Goal: Task Accomplishment & Management: Manage account settings

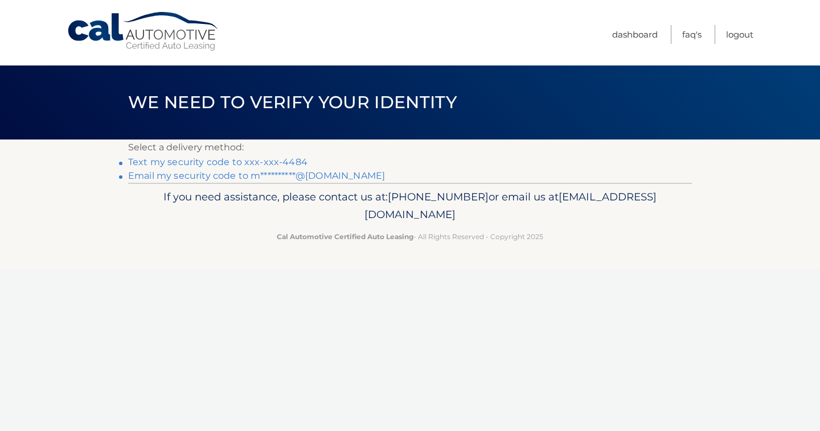
click at [256, 161] on link "Text my security code to xxx-xxx-4484" at bounding box center [217, 162] width 179 height 11
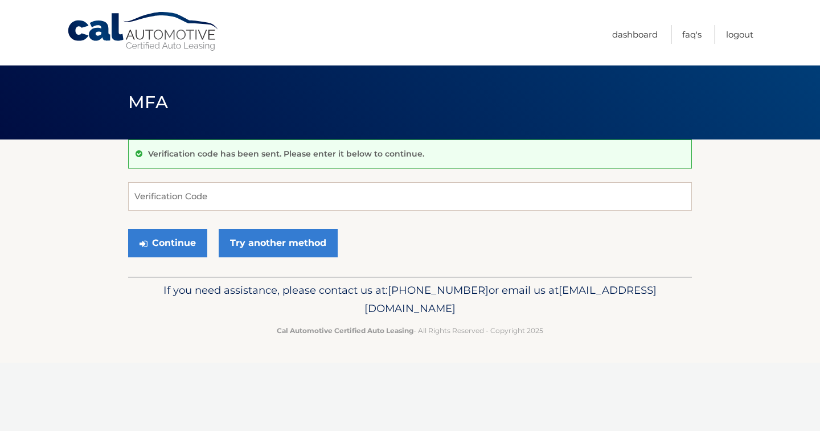
click at [463, 306] on span "[EMAIL_ADDRESS][DOMAIN_NAME]" at bounding box center [510, 299] width 292 height 31
click at [181, 186] on input "Verification Code" at bounding box center [410, 196] width 564 height 28
type input "523820"
click at [167, 241] on button "Continue" at bounding box center [167, 243] width 79 height 28
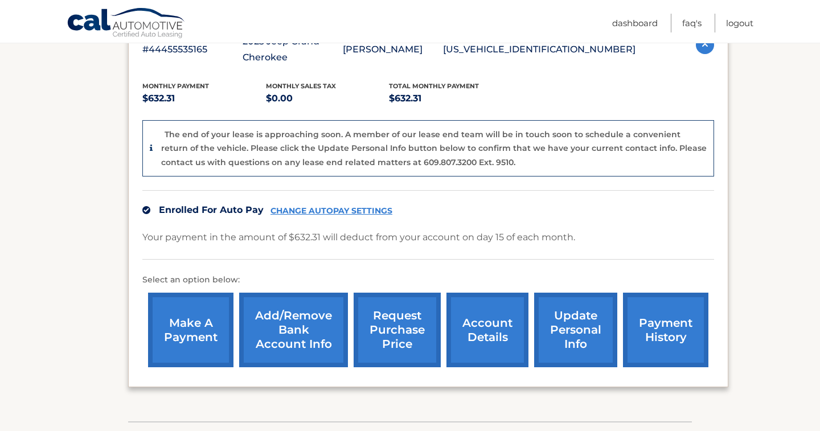
scroll to position [224, 0]
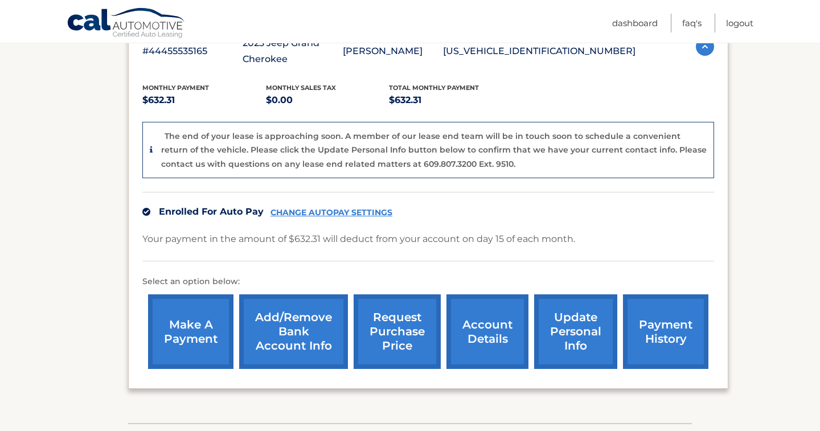
click at [586, 329] on link "update personal info" at bounding box center [575, 331] width 83 height 75
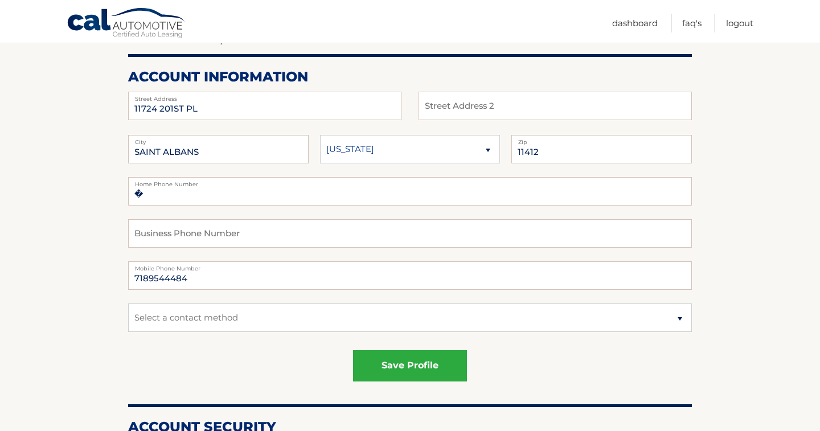
scroll to position [126, 0]
select select "1"
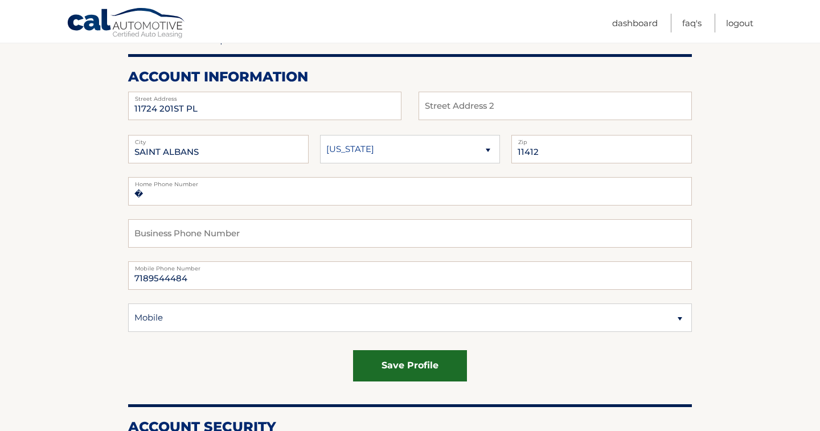
click at [427, 370] on button "save profile" at bounding box center [410, 365] width 114 height 31
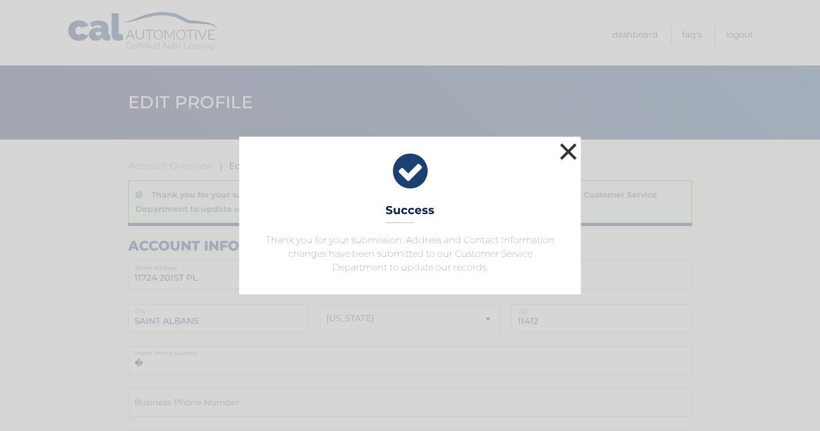
click at [570, 145] on button "×" at bounding box center [568, 151] width 23 height 23
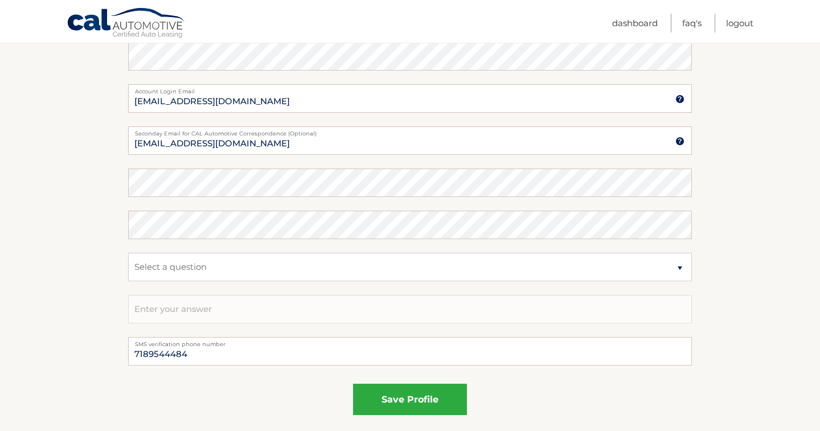
scroll to position [609, 0]
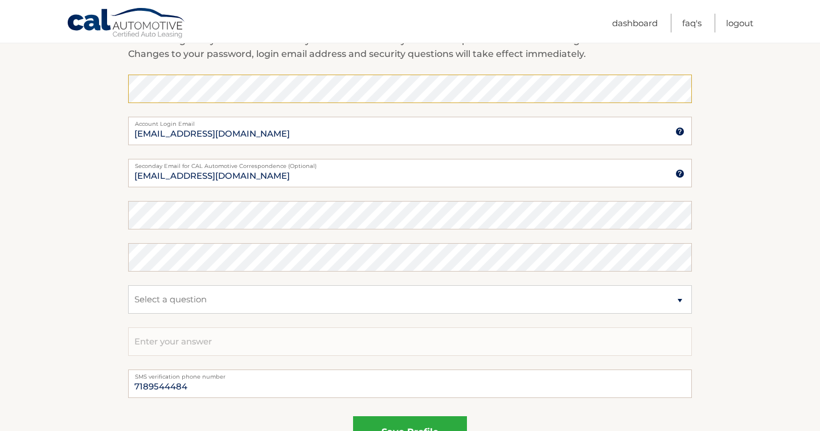
scroll to position [576, 0]
select select "2"
click at [214, 332] on input "text" at bounding box center [410, 343] width 564 height 28
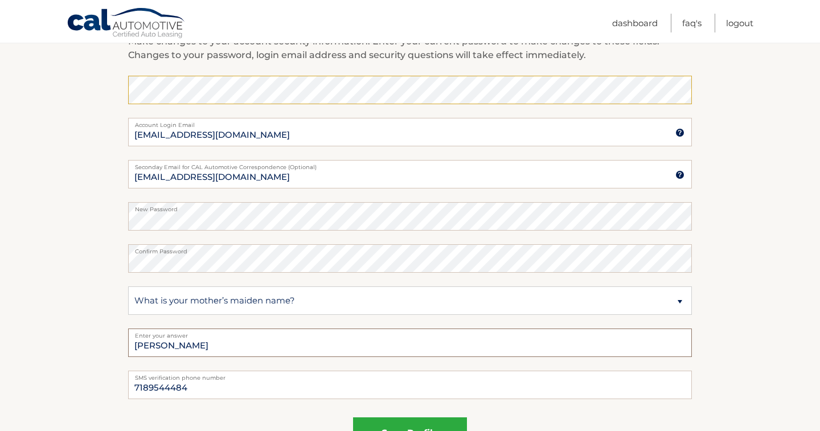
scroll to position [615, 0]
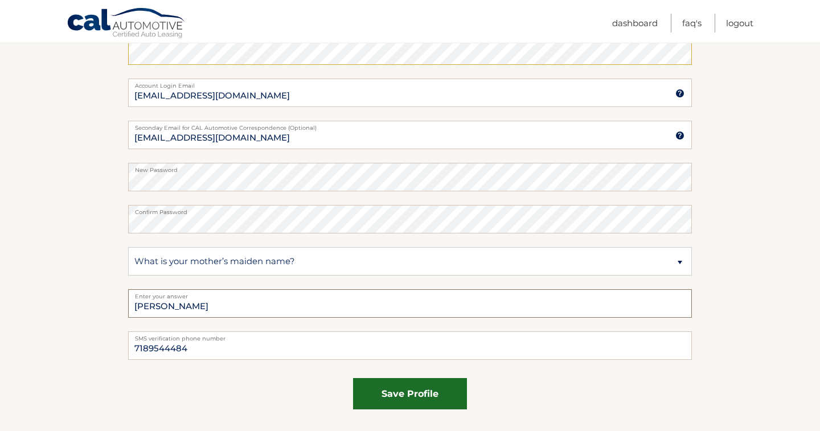
type input "Cheryl Spivey"
click at [394, 392] on button "save profile" at bounding box center [410, 393] width 114 height 31
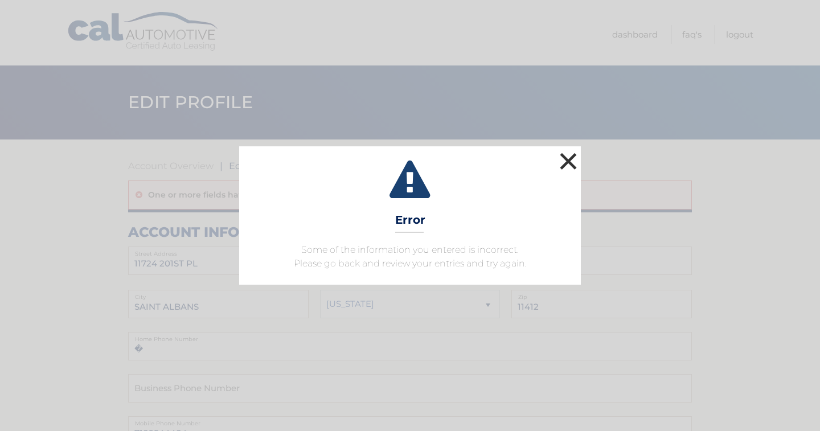
click at [571, 163] on button "×" at bounding box center [568, 161] width 23 height 23
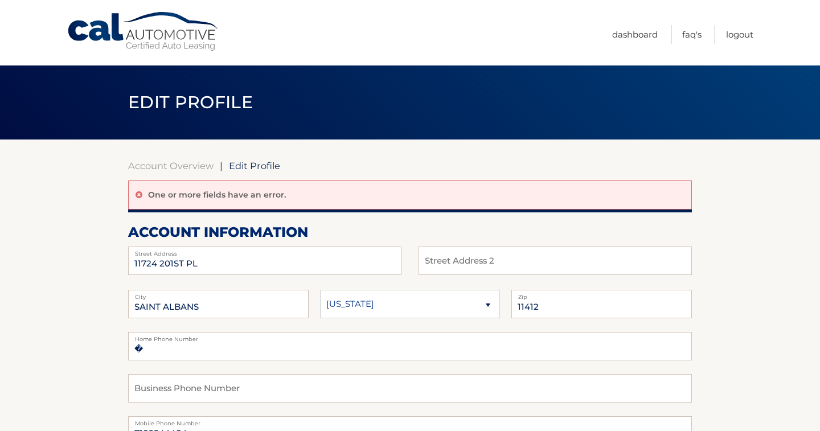
click at [137, 40] on link "Cal Automotive" at bounding box center [144, 31] width 154 height 40
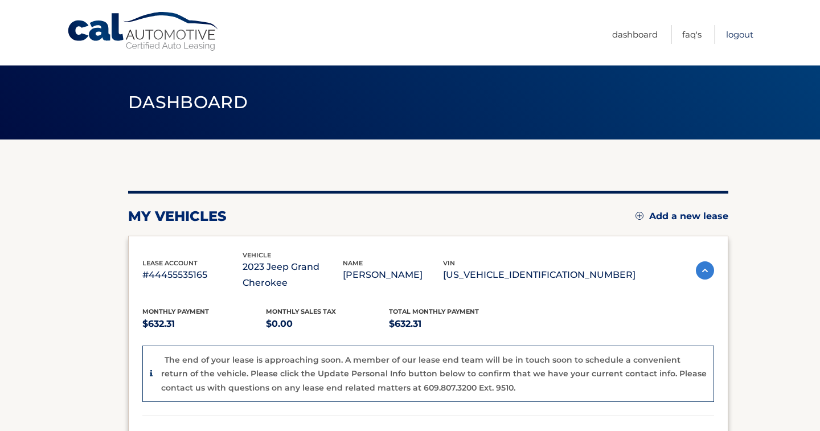
click at [743, 35] on link "Logout" at bounding box center [739, 34] width 27 height 19
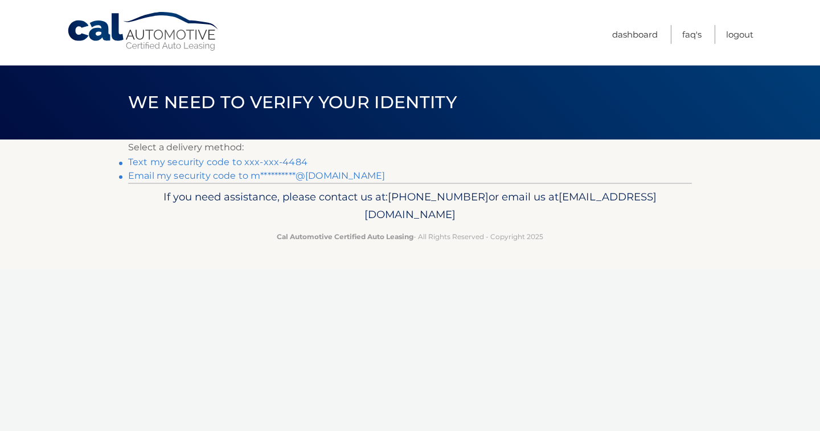
click at [230, 161] on link "Text my security code to xxx-xxx-4484" at bounding box center [217, 162] width 179 height 11
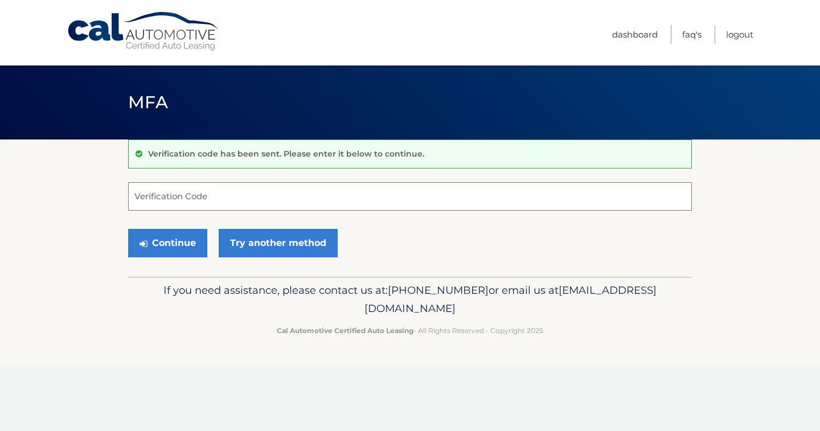
click at [223, 195] on input "Verification Code" at bounding box center [410, 196] width 564 height 28
type input "496039"
click at [162, 244] on button "Continue" at bounding box center [167, 243] width 79 height 28
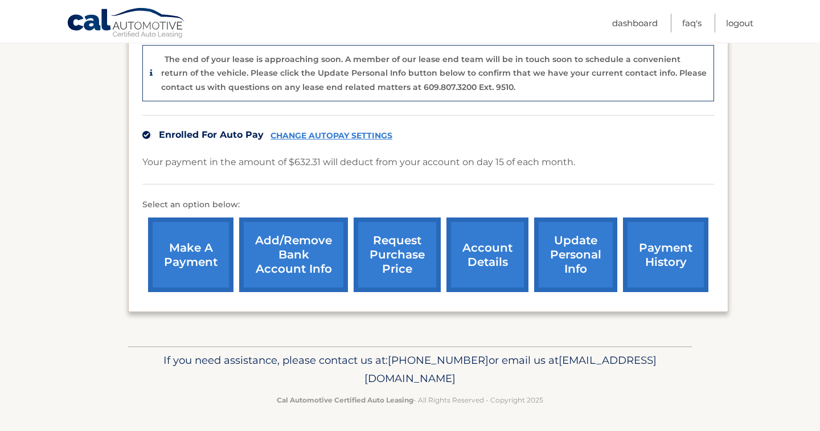
scroll to position [299, 0]
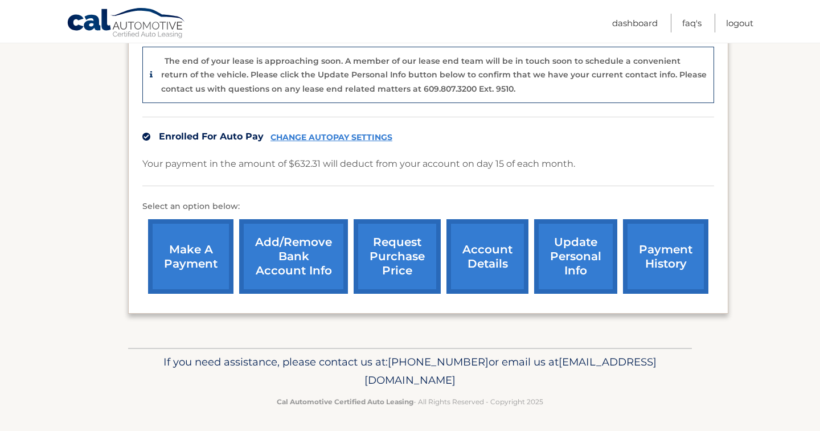
click at [563, 241] on link "update personal info" at bounding box center [575, 256] width 83 height 75
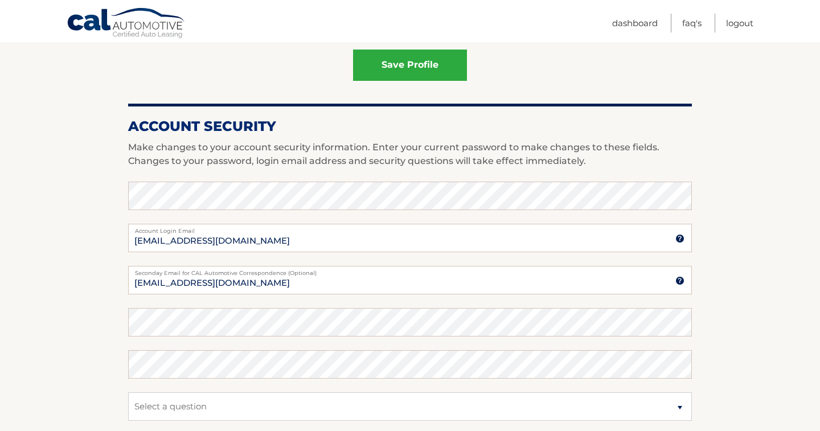
scroll to position [427, 0]
click at [302, 315] on label "New Password" at bounding box center [410, 313] width 564 height 9
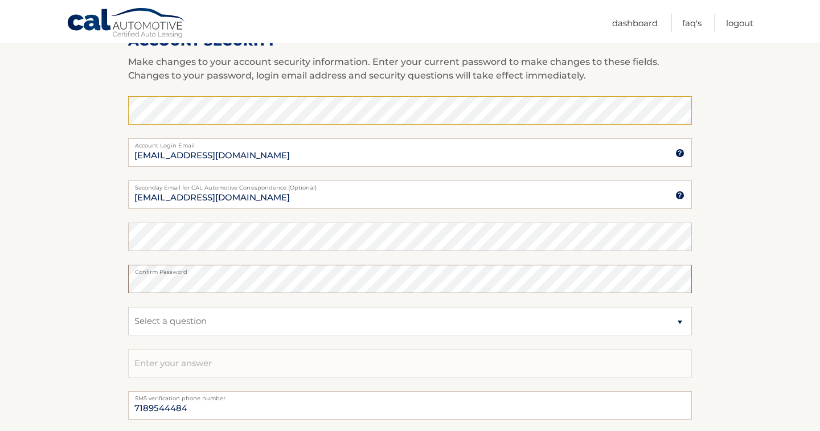
scroll to position [514, 0]
click at [325, 211] on fieldset "Enter your current password to make changes to these fields [EMAIL_ADDRESS][DOM…" at bounding box center [410, 242] width 564 height 295
click at [9, 271] on section "Account Overview | Edit Profile account information 11724 201ST PL Street Addre…" at bounding box center [410, 65] width 820 height 879
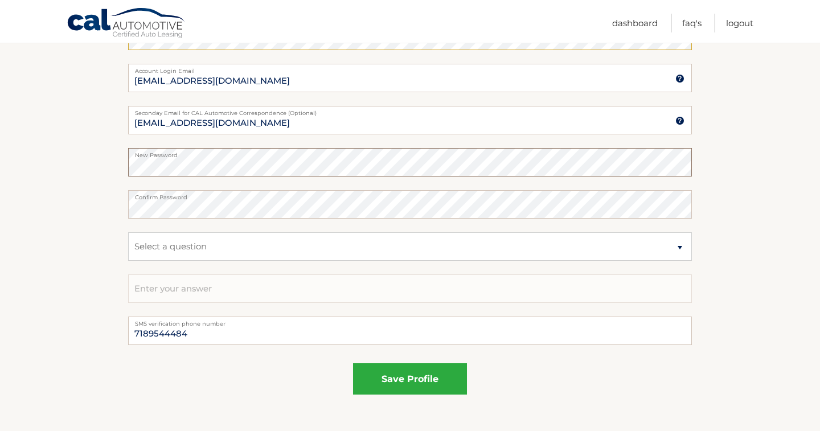
scroll to position [588, 0]
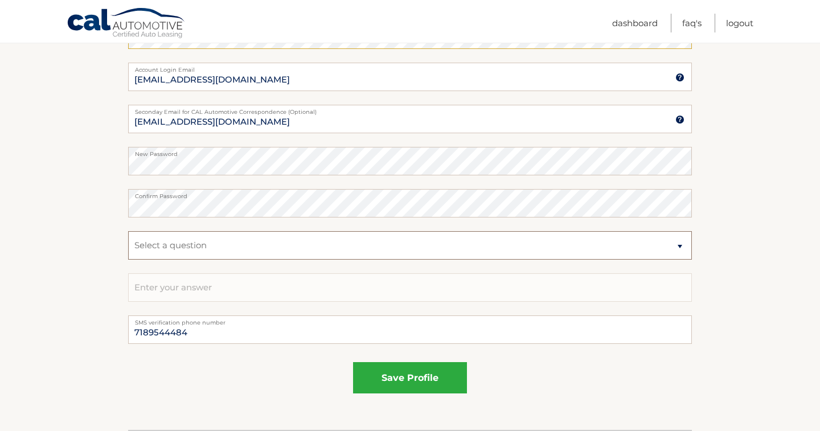
select select "2"
click at [186, 287] on input "text" at bounding box center [410, 287] width 564 height 28
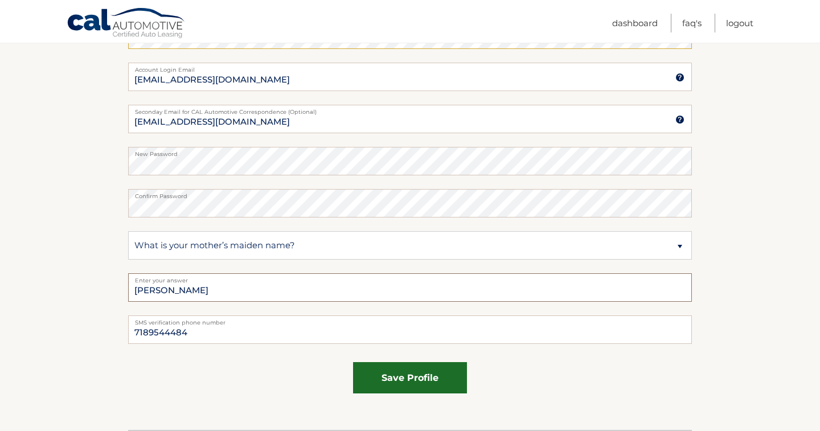
type input "Cheryl Spivey"
click at [415, 382] on button "save profile" at bounding box center [410, 377] width 114 height 31
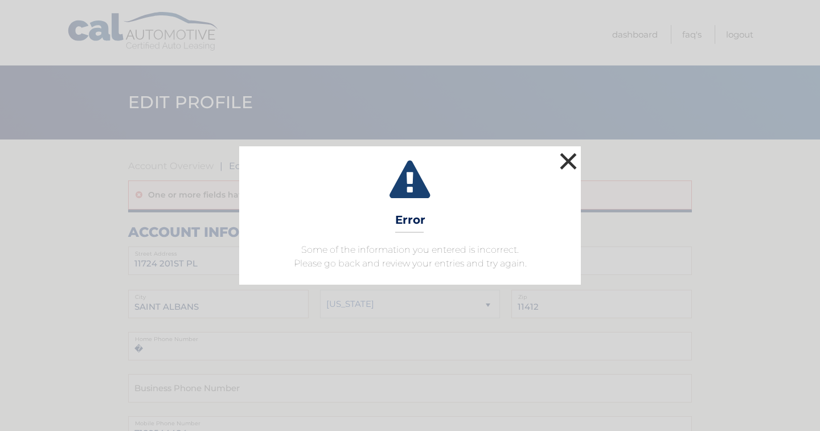
click at [571, 165] on button "×" at bounding box center [568, 161] width 23 height 23
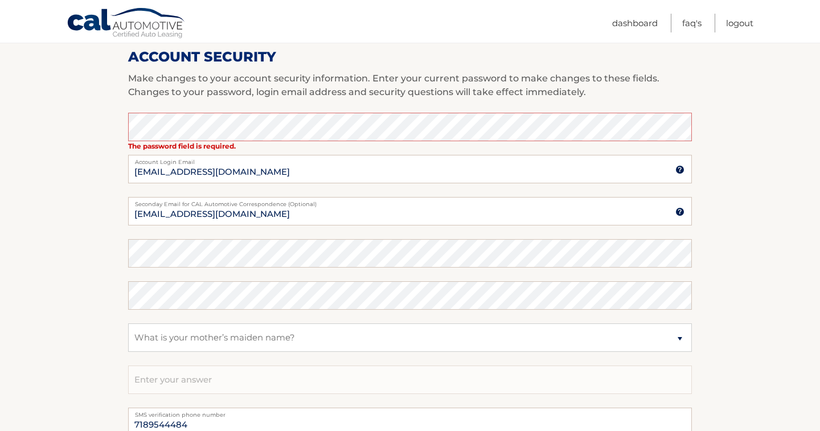
scroll to position [526, 0]
click at [10, 278] on section "Account Overview | Edit Profile One or more fields have an error. account infor…" at bounding box center [410, 67] width 820 height 908
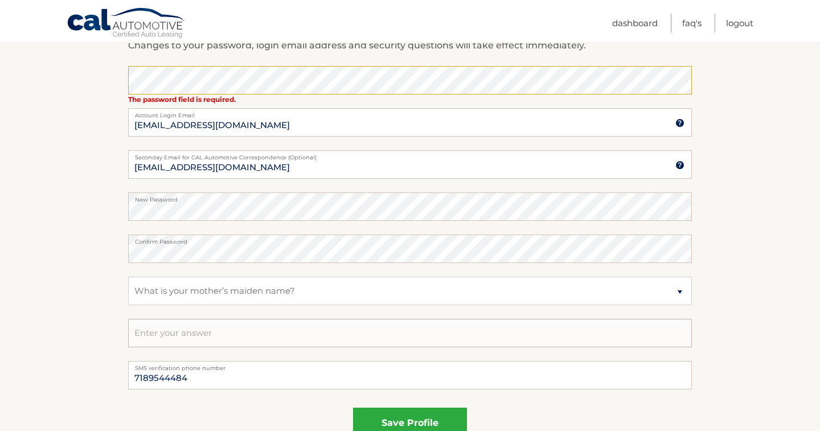
click at [195, 326] on input "text" at bounding box center [410, 333] width 564 height 28
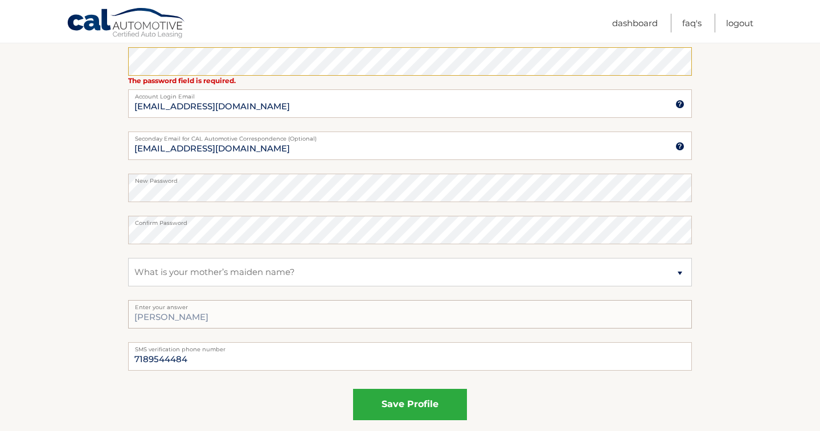
scroll to position [603, 0]
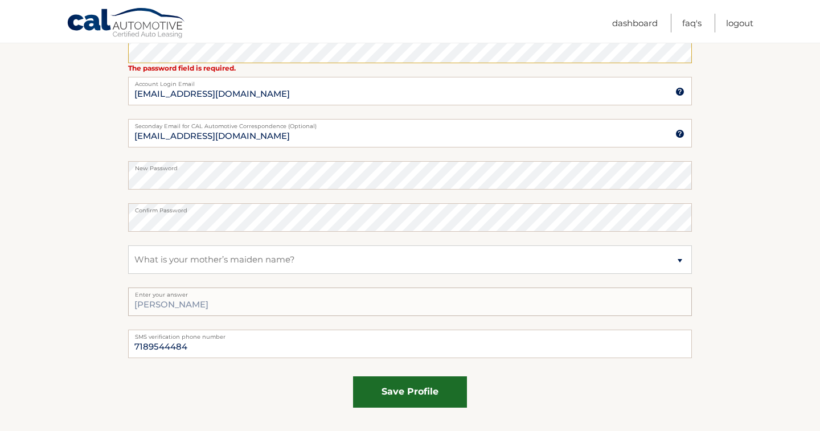
type input "Cheryl"
click at [391, 386] on button "save profile" at bounding box center [410, 391] width 114 height 31
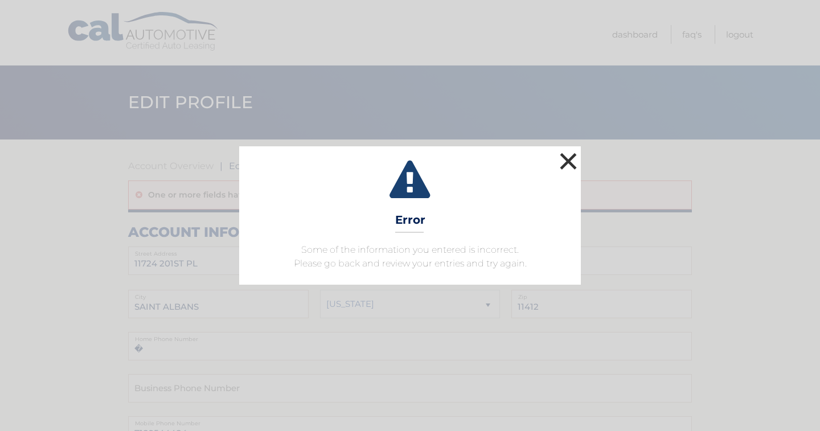
click at [568, 162] on button "×" at bounding box center [568, 161] width 23 height 23
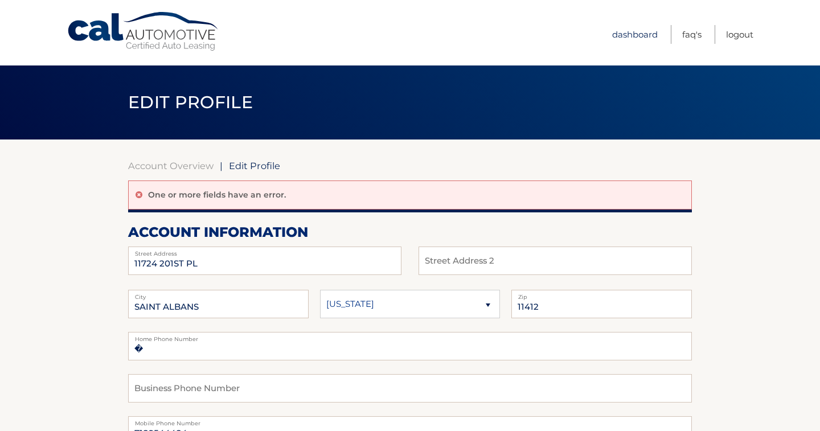
click at [622, 34] on link "Dashboard" at bounding box center [635, 34] width 46 height 19
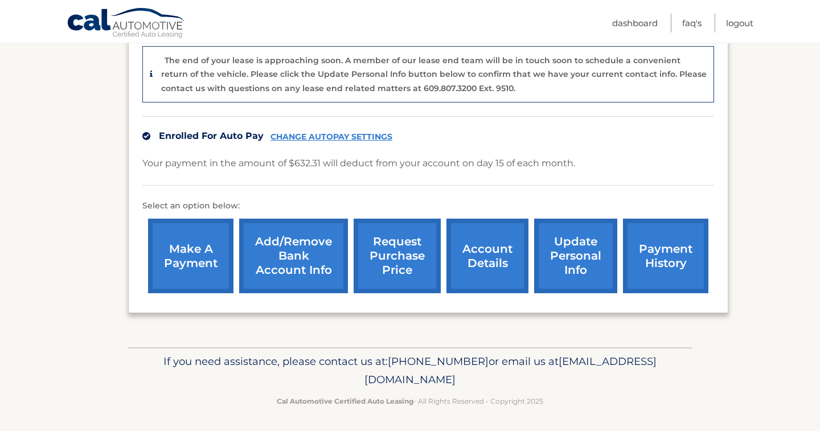
scroll to position [299, 0]
click at [474, 262] on link "account details" at bounding box center [488, 256] width 82 height 75
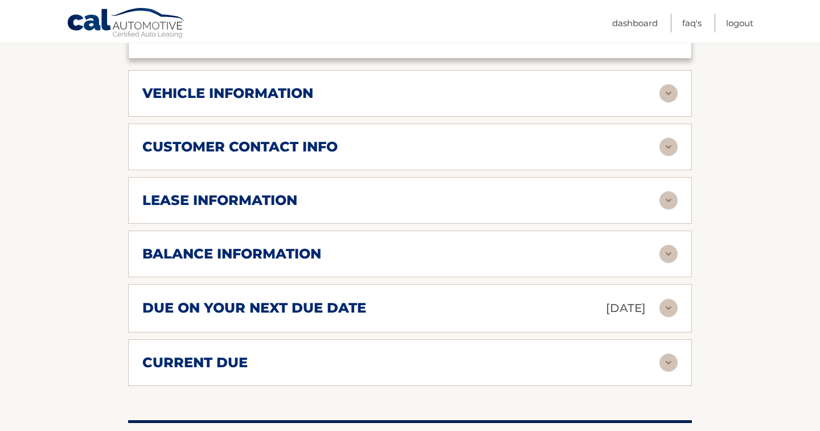
scroll to position [498, 0]
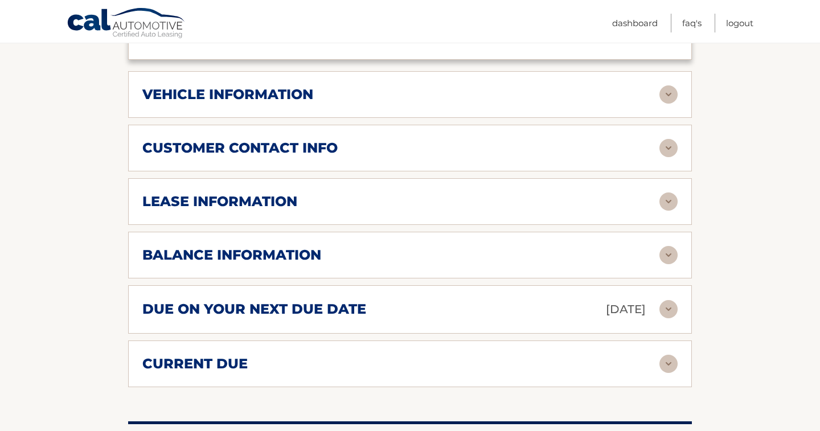
click at [671, 362] on img at bounding box center [669, 364] width 18 height 18
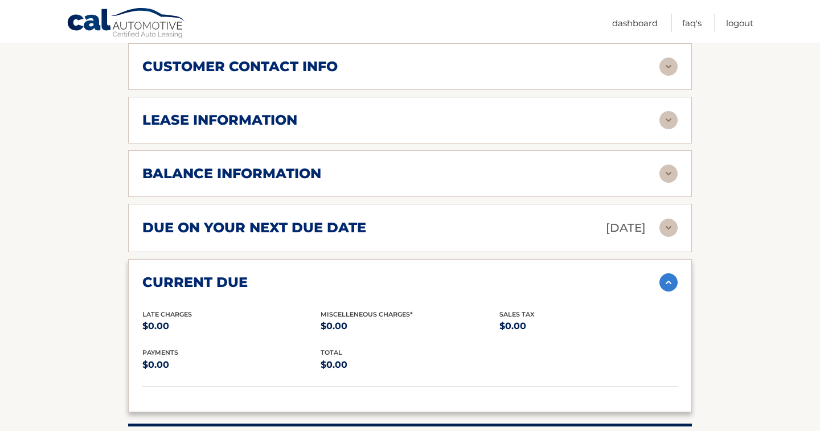
scroll to position [561, 0]
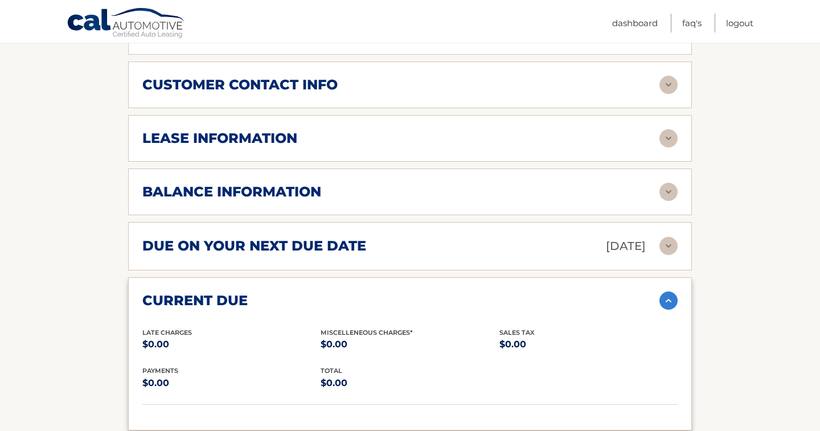
click at [675, 296] on img at bounding box center [669, 301] width 18 height 18
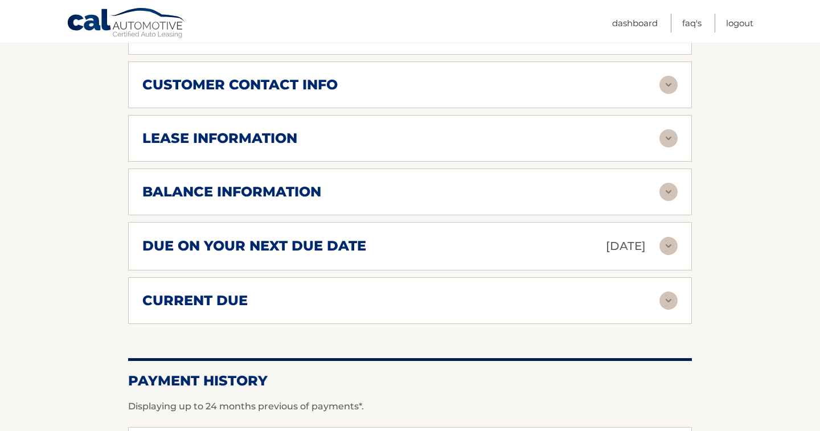
click at [673, 240] on img at bounding box center [669, 246] width 18 height 18
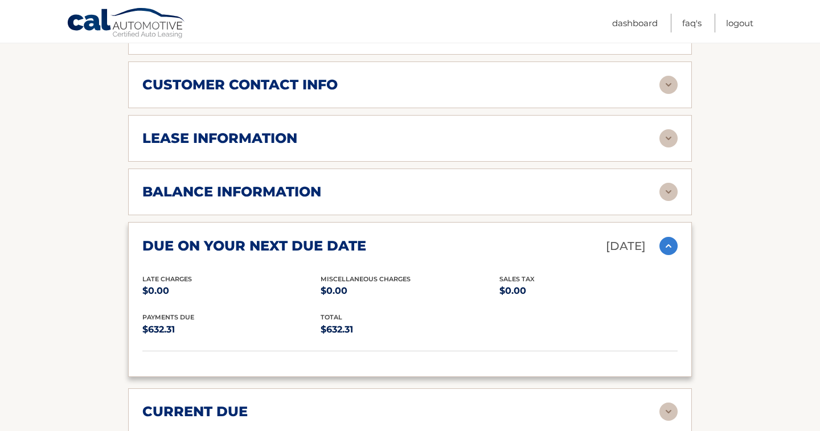
click at [673, 240] on img at bounding box center [669, 246] width 18 height 18
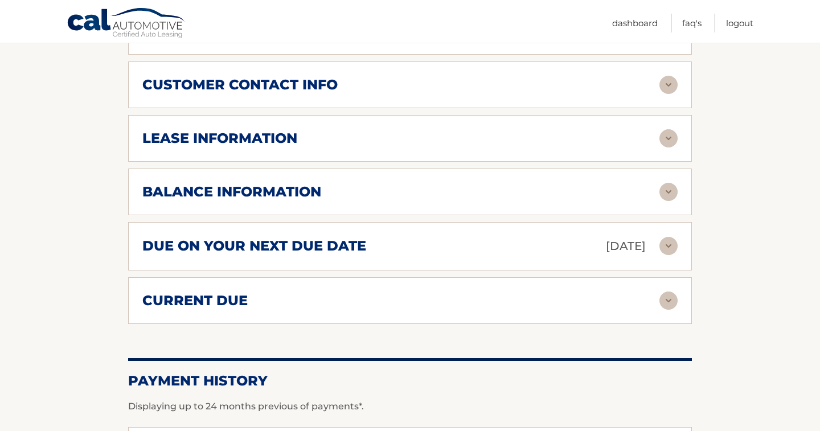
click at [673, 194] on img at bounding box center [669, 192] width 18 height 18
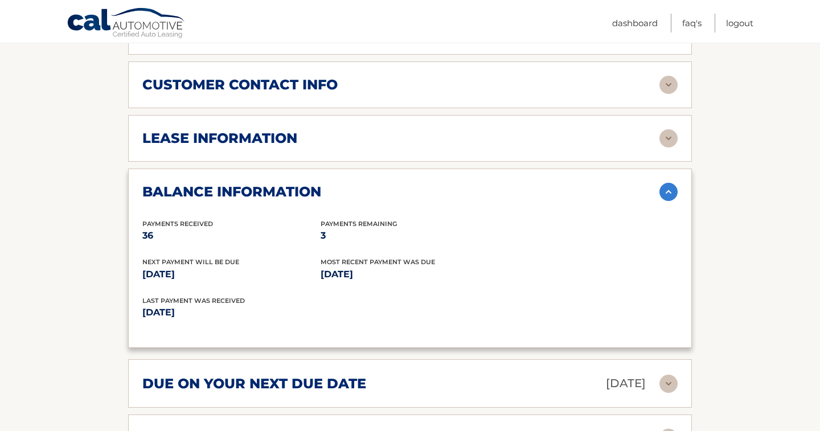
click at [673, 194] on img at bounding box center [669, 192] width 18 height 18
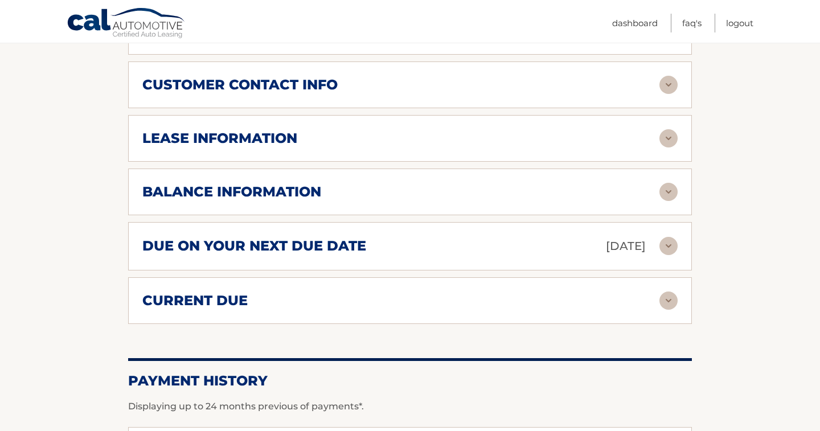
click at [670, 147] on div "lease information Contract Start Date Oct 15, 2022 Term 39 Maturity Date Jan 15…" at bounding box center [410, 138] width 564 height 47
click at [670, 143] on img at bounding box center [669, 138] width 18 height 18
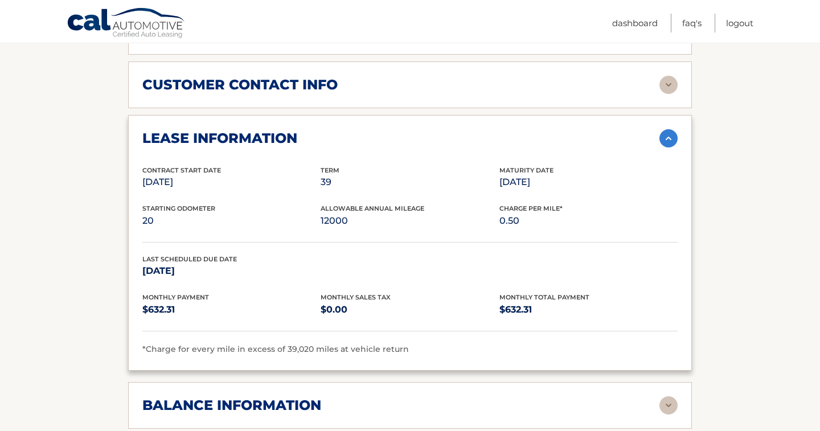
click at [670, 143] on img at bounding box center [669, 138] width 18 height 18
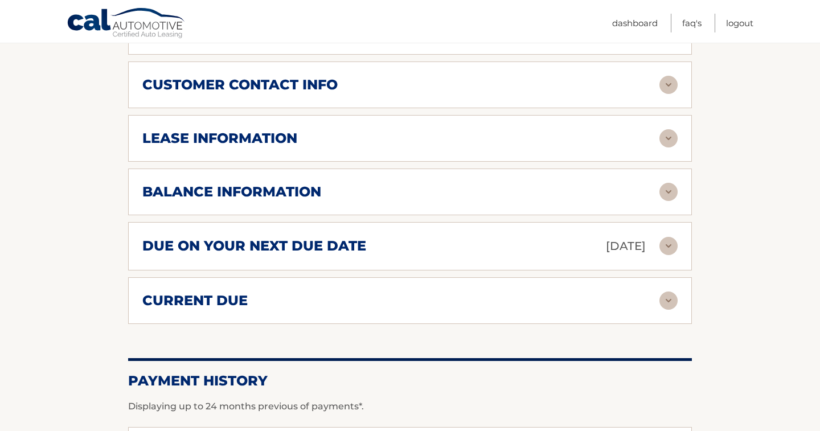
click at [675, 141] on img at bounding box center [669, 138] width 18 height 18
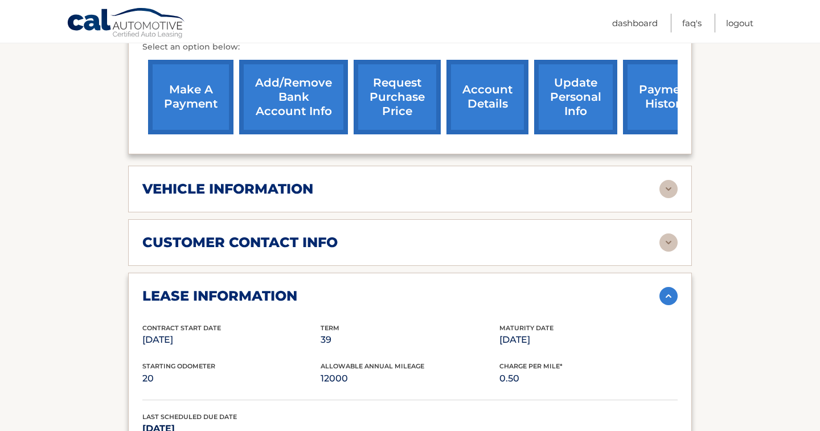
scroll to position [391, 0]
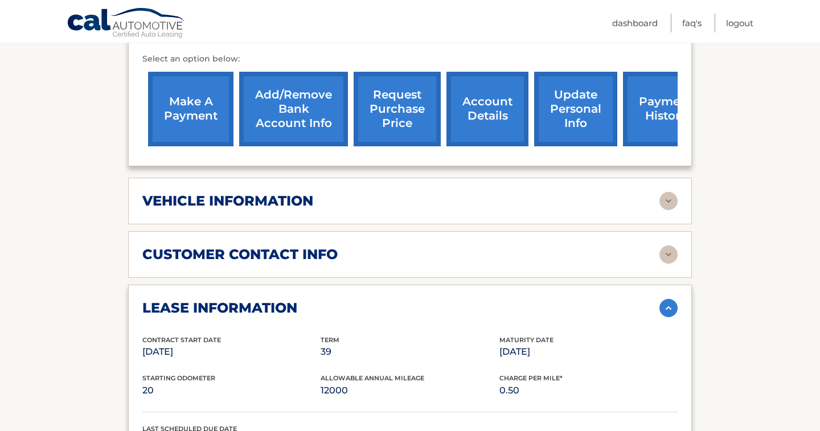
click at [671, 306] on img at bounding box center [669, 308] width 18 height 18
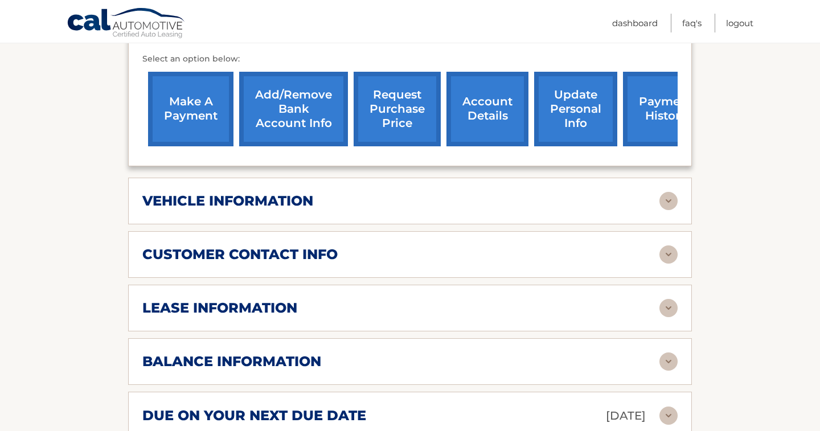
click at [656, 89] on link "payment history" at bounding box center [665, 109] width 85 height 75
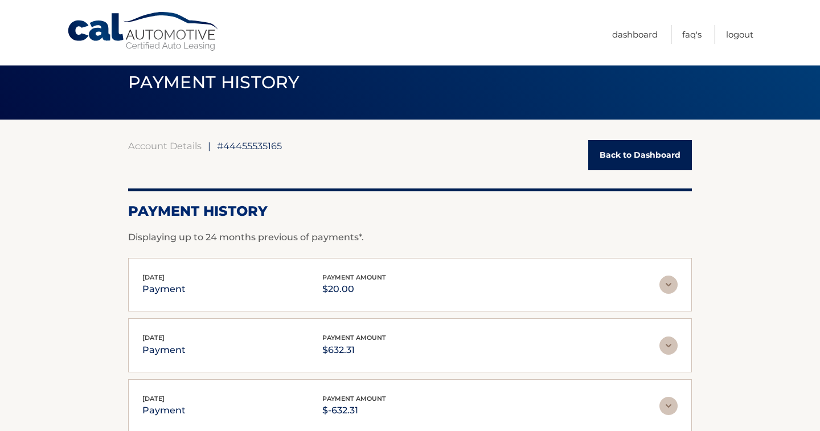
scroll to position [18, 0]
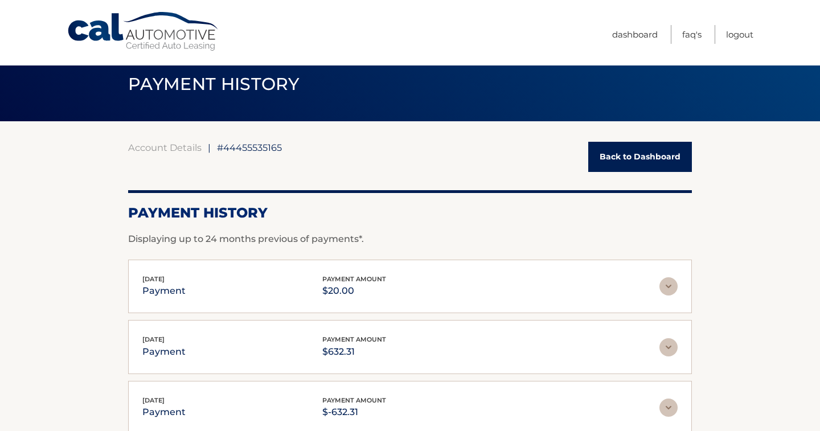
click at [624, 164] on link "Back to Dashboard" at bounding box center [640, 157] width 104 height 30
